Goal: Communication & Community: Answer question/provide support

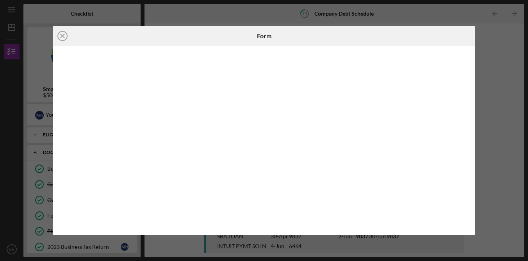
scroll to position [199, 0]
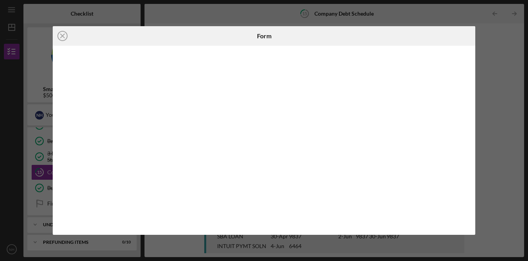
click at [405, 45] on div at bounding box center [404, 36] width 141 height 20
click at [401, 32] on div at bounding box center [404, 36] width 141 height 20
click at [399, 32] on div at bounding box center [404, 36] width 141 height 20
click at [64, 37] on icon "Icon/Close" at bounding box center [63, 36] width 20 height 20
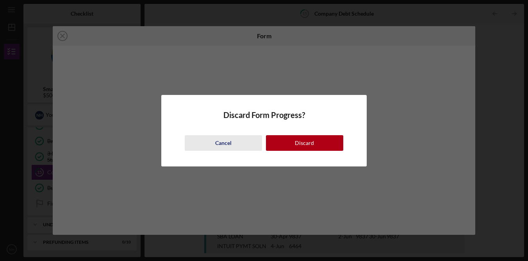
click at [225, 142] on div "Cancel" at bounding box center [223, 143] width 16 height 16
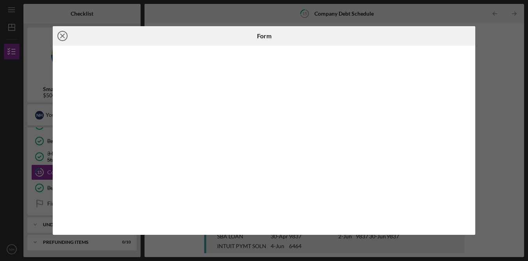
click at [62, 35] on line at bounding box center [62, 36] width 4 height 4
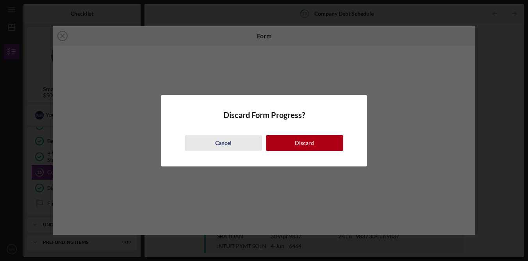
click at [231, 144] on button "Cancel" at bounding box center [223, 143] width 77 height 16
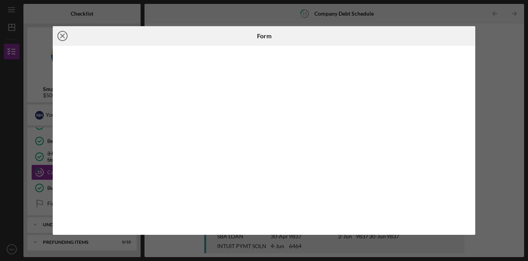
click at [66, 36] on icon "Icon/Close" at bounding box center [63, 36] width 20 height 20
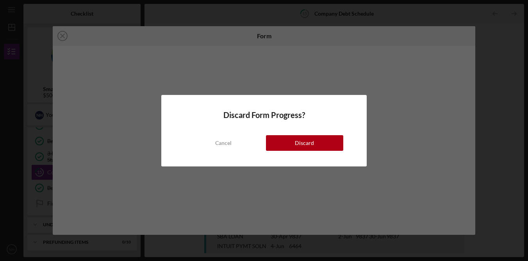
click at [223, 146] on div "Cancel" at bounding box center [223, 143] width 16 height 16
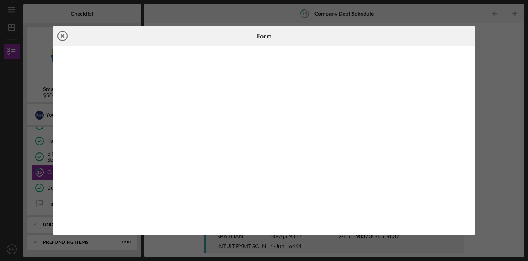
click at [66, 36] on icon "Icon/Close" at bounding box center [63, 36] width 20 height 20
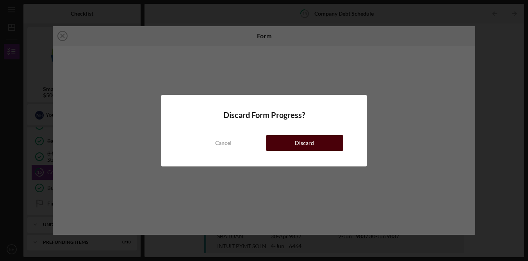
click at [295, 144] on div "Discard" at bounding box center [304, 143] width 19 height 16
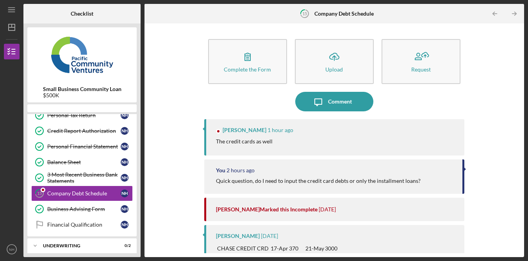
scroll to position [175, 0]
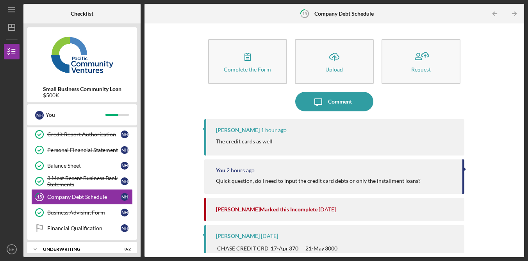
drag, startPoint x: 235, startPoint y: 142, endPoint x: 297, endPoint y: 141, distance: 62.1
click at [235, 142] on p "The credit cards as well" at bounding box center [244, 141] width 57 height 9
click at [327, 142] on div "The credit cards as well" at bounding box center [336, 141] width 240 height 9
click at [331, 141] on div "The credit cards as well" at bounding box center [336, 141] width 240 height 9
click at [343, 141] on div "The credit cards as well" at bounding box center [336, 141] width 240 height 9
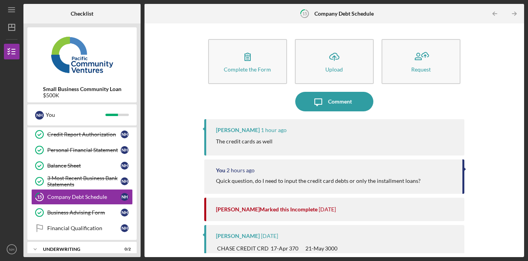
click at [508, 64] on div "Complete the Form Form Icon/Upload Upload Request Icon/Message Comment [PERSON_…" at bounding box center [334, 140] width 372 height 226
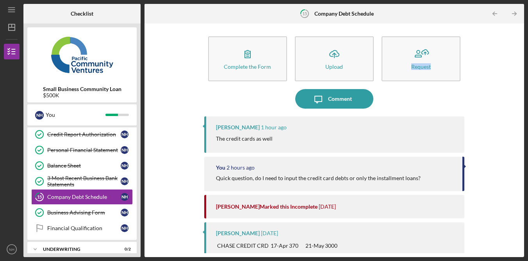
scroll to position [17, 0]
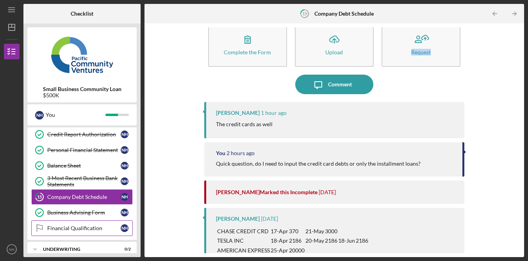
click at [103, 227] on div "Financial Qualification" at bounding box center [83, 228] width 73 height 6
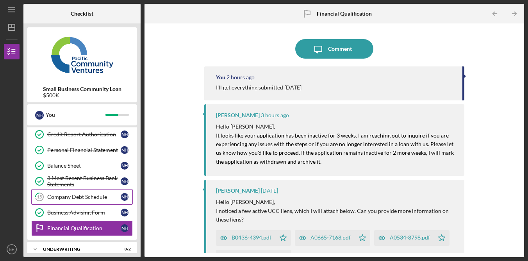
click at [84, 193] on link "15 Company Debt Schedule N H" at bounding box center [81, 197] width 101 height 16
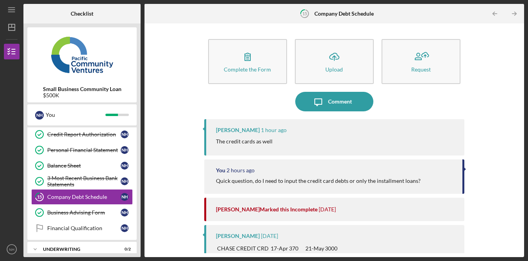
drag, startPoint x: 502, startPoint y: 110, endPoint x: 489, endPoint y: 114, distance: 13.1
click at [502, 110] on div "Complete the Form Form Icon/Upload Upload Request Icon/Message Comment [PERSON_…" at bounding box center [334, 140] width 372 height 226
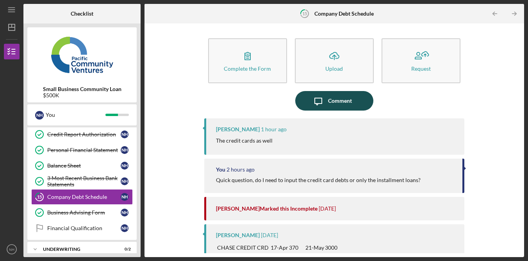
scroll to position [2, 0]
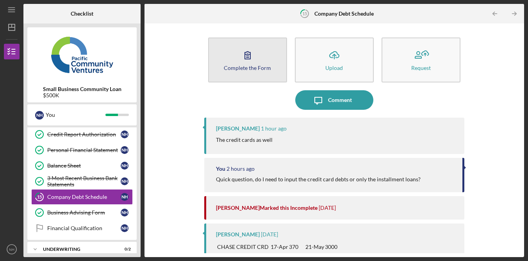
click at [250, 65] on div "Complete the Form" at bounding box center [247, 68] width 47 height 6
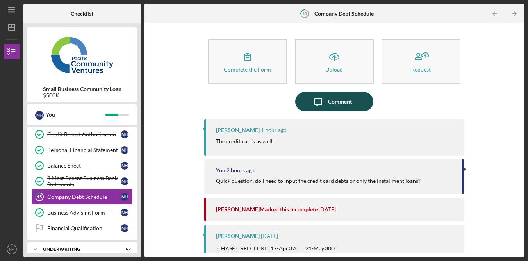
click at [342, 100] on div "Comment" at bounding box center [340, 102] width 24 height 20
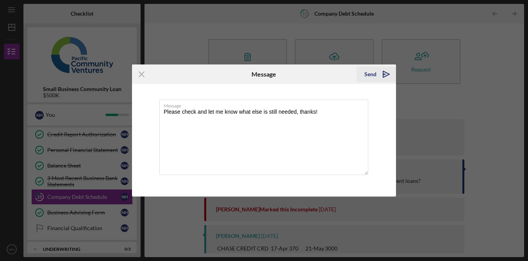
type textarea "Please check and let me know what else is still needed, thanks!"
click at [377, 78] on icon "Icon/icon-invite-send" at bounding box center [386, 74] width 20 height 20
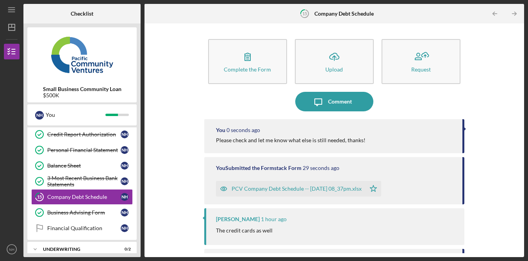
click at [174, 184] on div "Complete the Form Form Icon/Upload Upload Request Icon/Message Comment You 0 se…" at bounding box center [334, 140] width 372 height 226
click at [173, 183] on div "Complete the Form Form Icon/Upload Upload Request Icon/Message Comment You 0 se…" at bounding box center [334, 140] width 372 height 226
click at [94, 228] on div "Financial Qualification" at bounding box center [83, 228] width 73 height 6
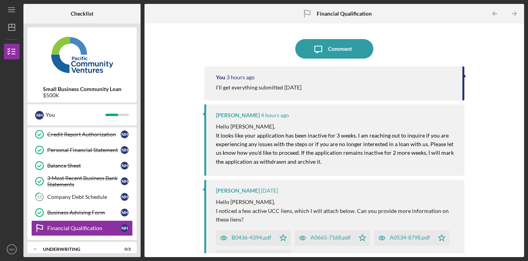
click at [347, 61] on div "Icon/Message Comment You 3 hours ago I'll get everything submitted [DATE] [PERS…" at bounding box center [334, 140] width 260 height 226
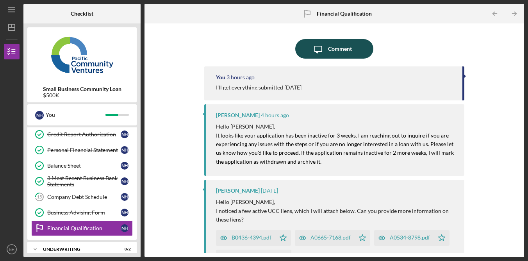
click at [349, 48] on div "Comment" at bounding box center [340, 49] width 24 height 20
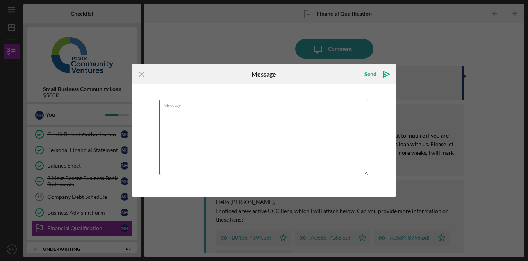
click at [253, 139] on textarea "Message" at bounding box center [263, 137] width 209 height 75
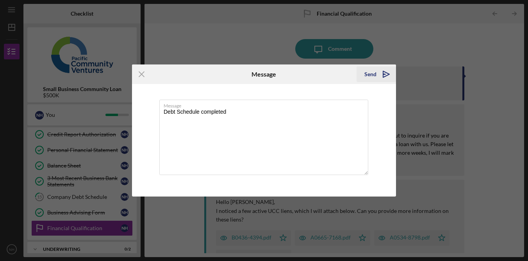
type textarea "Debt Schedule completed"
click at [373, 77] on div "Send" at bounding box center [370, 74] width 12 height 16
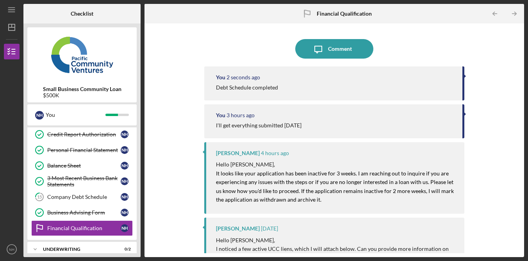
drag, startPoint x: 493, startPoint y: 53, endPoint x: 475, endPoint y: 57, distance: 18.1
click at [493, 53] on div "Icon/Message Comment You 2 seconds ago Debt Schedule completed You 3 hours ago …" at bounding box center [334, 140] width 372 height 226
click at [11, 253] on circle "button" at bounding box center [11, 248] width 9 height 9
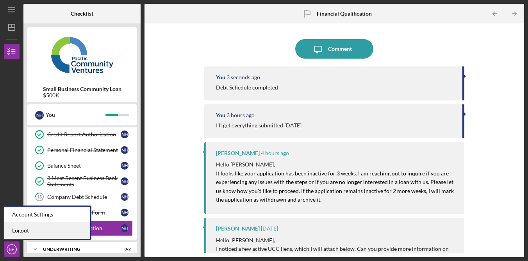
click at [43, 231] on link "Logout" at bounding box center [47, 230] width 86 height 16
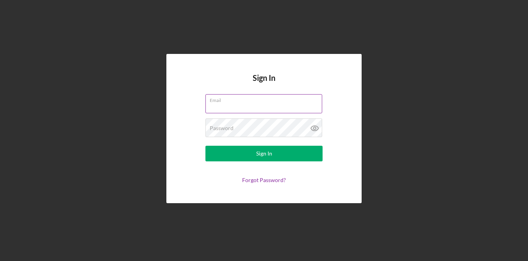
type input "[EMAIL_ADDRESS][DOMAIN_NAME]"
